Goal: Information Seeking & Learning: Learn about a topic

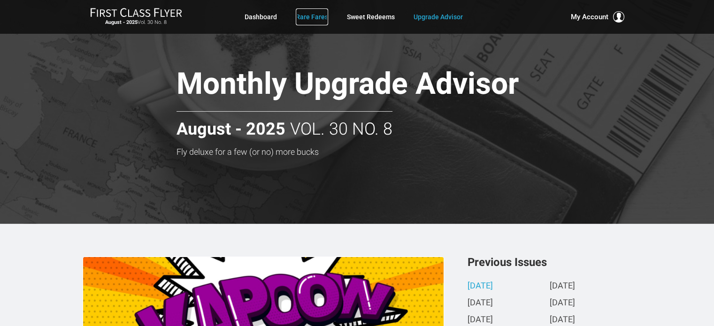
click at [308, 15] on link "Rare Fares" at bounding box center [312, 16] width 32 height 17
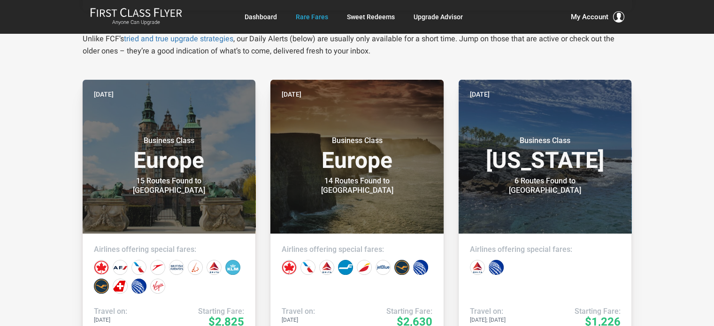
scroll to position [171, 0]
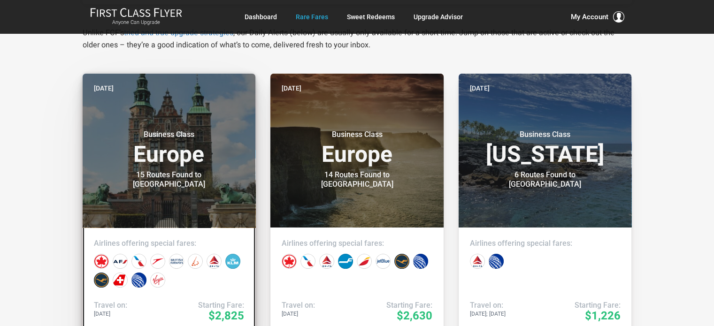
click at [188, 166] on h3 "Business Class Europe" at bounding box center [169, 148] width 151 height 36
